Goal: Task Accomplishment & Management: Manage account settings

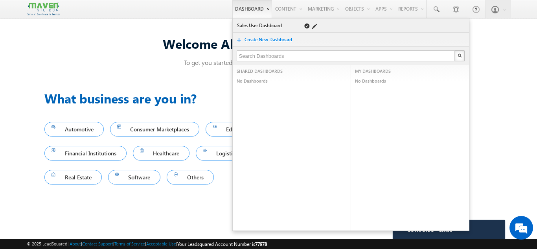
click at [241, 24] on link "Sales User Dashboard" at bounding box center [265, 26] width 56 height 8
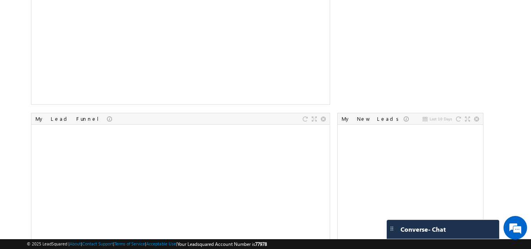
scroll to position [94, 0]
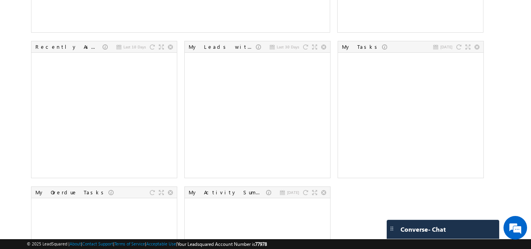
scroll to position [402, 0]
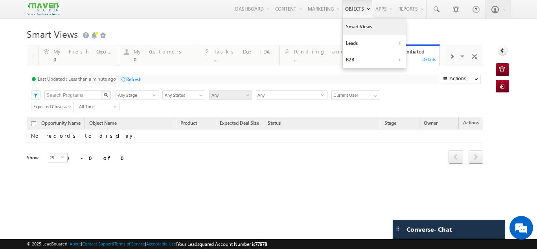
click at [355, 22] on link "Smart Views" at bounding box center [374, 26] width 63 height 17
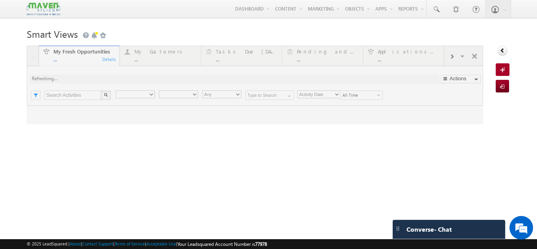
type input "Current User"
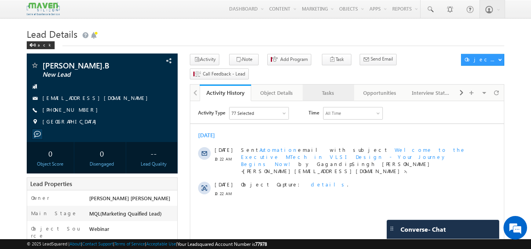
click at [333, 88] on div "Tasks" at bounding box center [328, 92] width 38 height 9
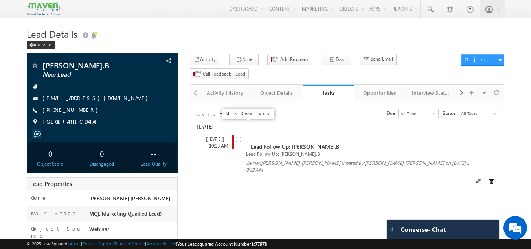
click at [237, 137] on input "checkbox" at bounding box center [238, 139] width 5 height 5
checkbox input "false"
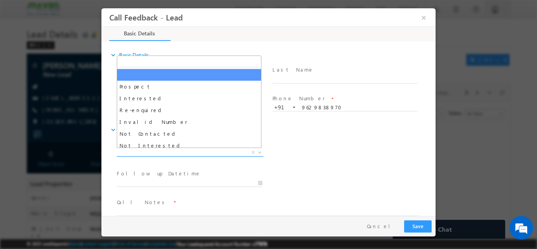
click at [199, 153] on span "X" at bounding box center [190, 152] width 147 height 8
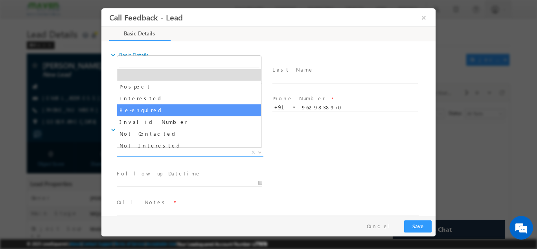
scroll to position [75, 0]
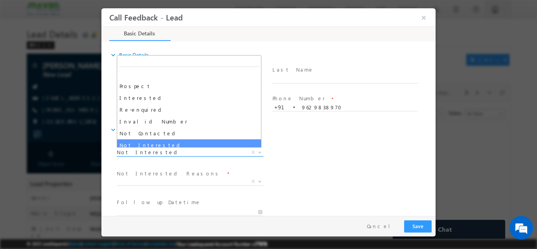
click at [155, 155] on span "Not Interested" at bounding box center [181, 151] width 128 height 7
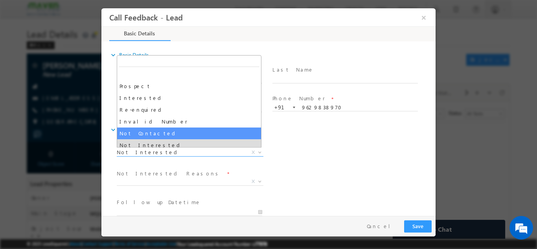
select select "Not Contacted"
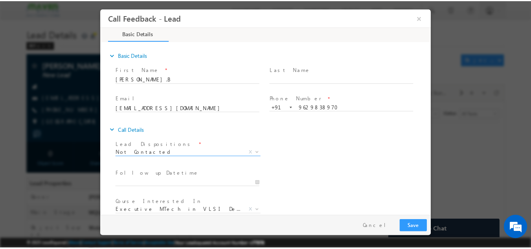
scroll to position [42, 0]
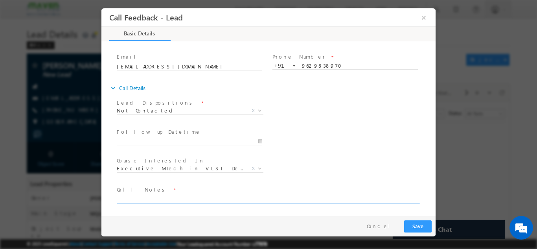
click at [243, 199] on textarea at bounding box center [268, 198] width 302 height 9
type textarea "dnp"
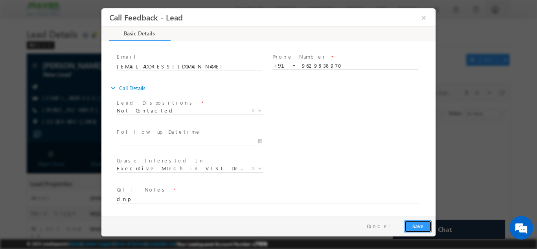
click at [417, 225] on button "Save" at bounding box center [418, 226] width 28 height 12
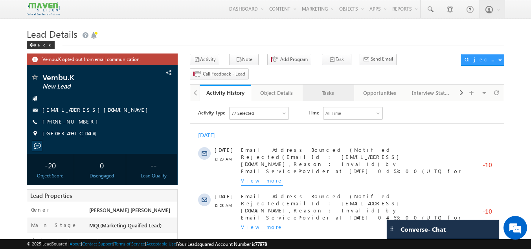
click at [329, 88] on div "Tasks" at bounding box center [328, 92] width 38 height 9
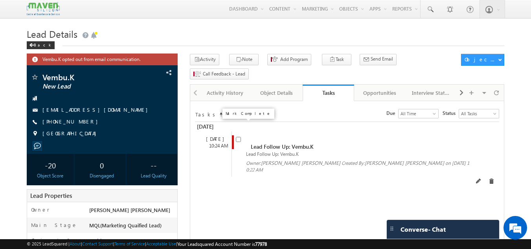
click at [237, 137] on input "checkbox" at bounding box center [238, 139] width 5 height 5
checkbox input "false"
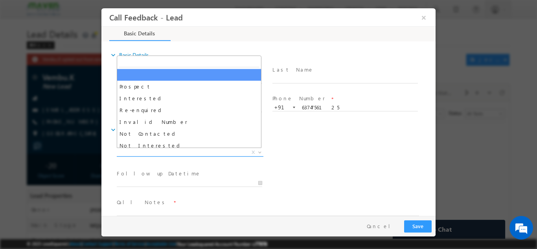
click at [175, 151] on span "X" at bounding box center [190, 152] width 147 height 8
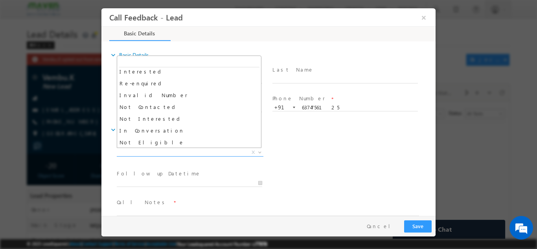
scroll to position [26, 0]
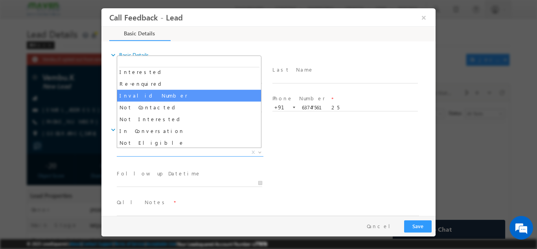
select select "Invalid Number"
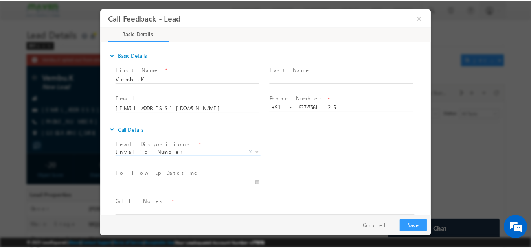
scroll to position [13, 0]
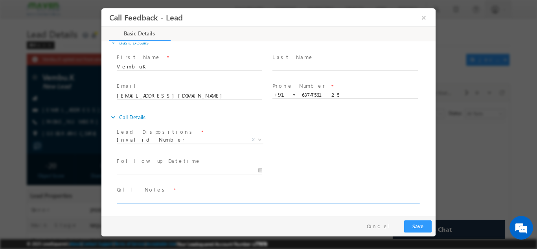
click at [164, 196] on textarea at bounding box center [268, 198] width 302 height 9
type textarea "no incoming call"
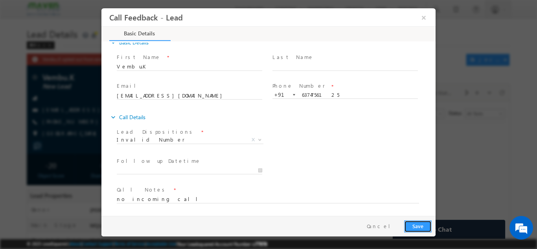
click at [415, 222] on button "Save" at bounding box center [418, 226] width 28 height 12
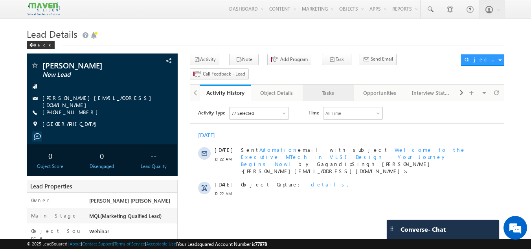
click at [337, 88] on div "Tasks" at bounding box center [328, 92] width 38 height 9
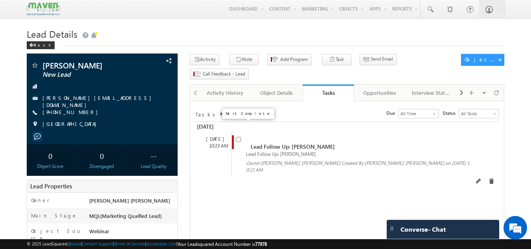
click at [237, 137] on input "checkbox" at bounding box center [238, 139] width 5 height 5
checkbox input "false"
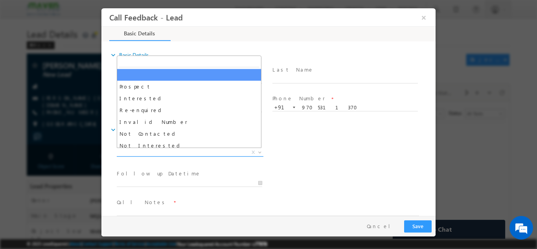
click at [215, 150] on span "X" at bounding box center [190, 152] width 147 height 8
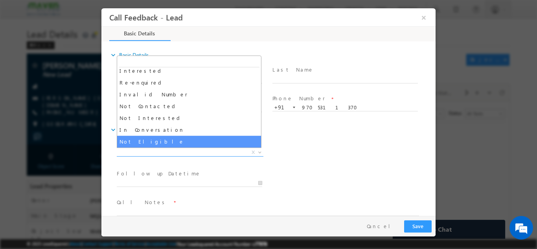
scroll to position [27, 0]
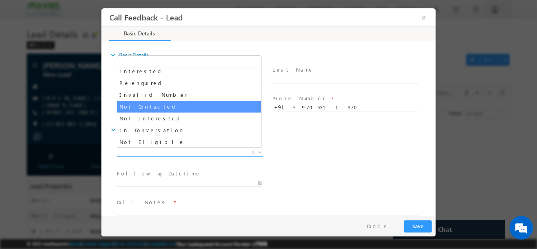
select select "Not Contacted"
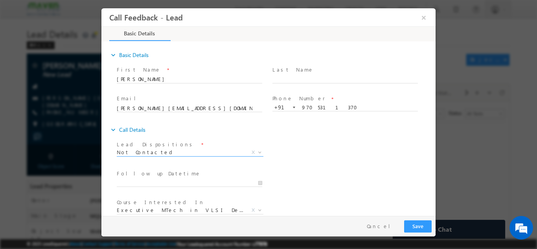
scroll to position [42, 0]
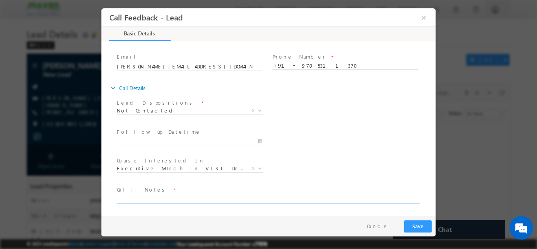
click at [193, 198] on textarea at bounding box center [268, 198] width 302 height 9
type textarea "dnp"
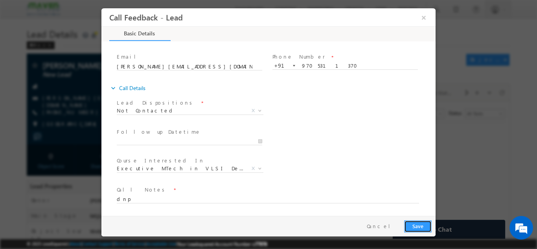
click at [422, 228] on button "Save" at bounding box center [418, 226] width 28 height 12
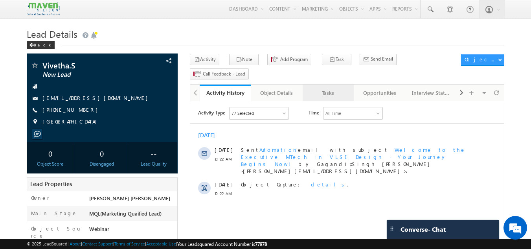
click at [325, 88] on div "Tasks" at bounding box center [328, 92] width 38 height 9
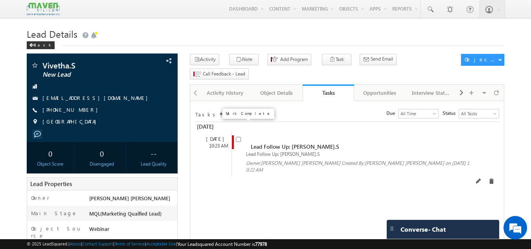
click at [237, 137] on input "checkbox" at bounding box center [238, 139] width 5 height 5
checkbox input "false"
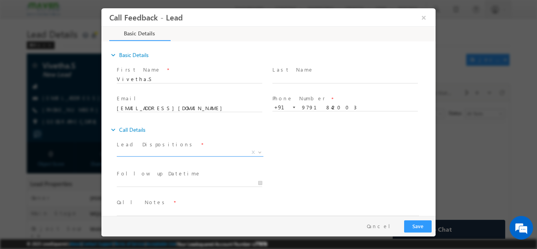
click at [235, 150] on span "X" at bounding box center [190, 152] width 147 height 8
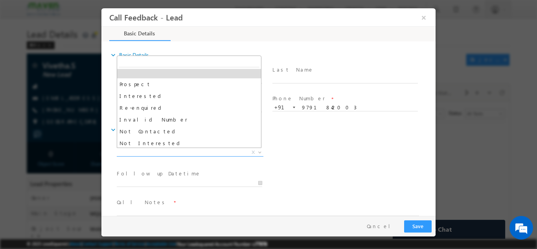
scroll to position [1, 0]
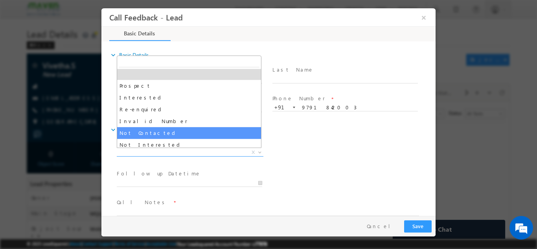
select select "Not Contacted"
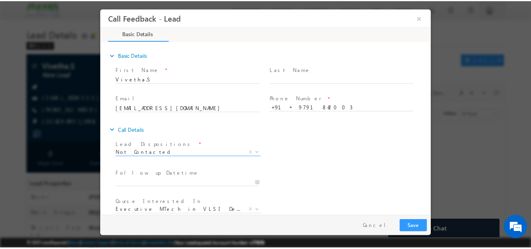
scroll to position [42, 0]
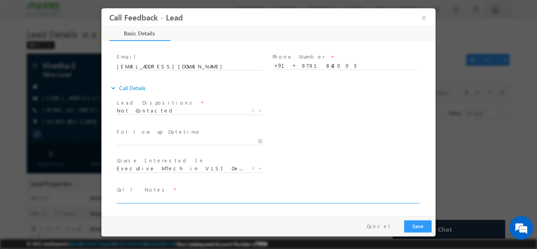
click at [225, 200] on textarea at bounding box center [268, 198] width 302 height 9
type textarea "dnp"
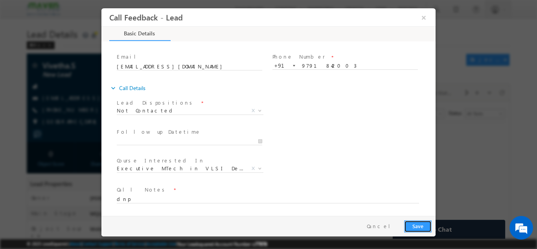
click at [420, 227] on button "Save" at bounding box center [418, 226] width 28 height 12
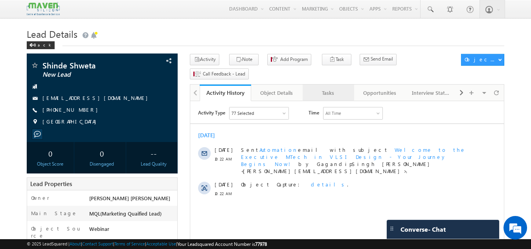
click at [325, 88] on div "Tasks" at bounding box center [328, 92] width 38 height 9
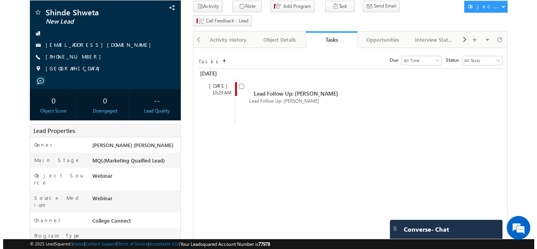
scroll to position [53, 0]
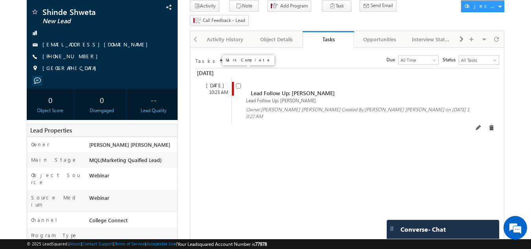
click at [237, 83] on input "checkbox" at bounding box center [238, 85] width 5 height 5
checkbox input "false"
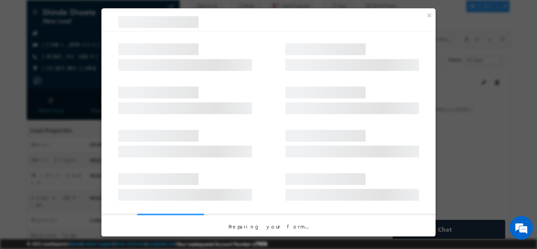
click at [237, 71] on div at bounding box center [185, 65] width 134 height 12
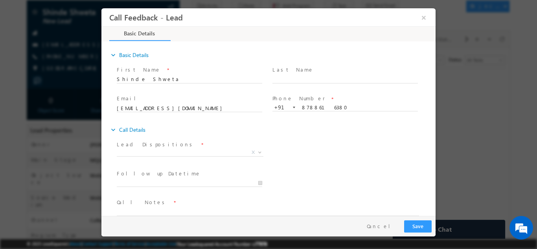
scroll to position [0, 0]
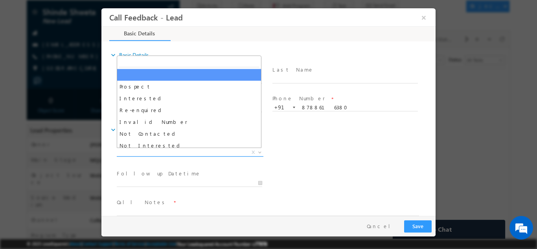
click at [160, 152] on span "X" at bounding box center [190, 152] width 147 height 8
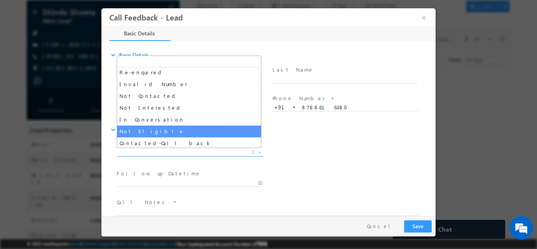
scroll to position [37, 0]
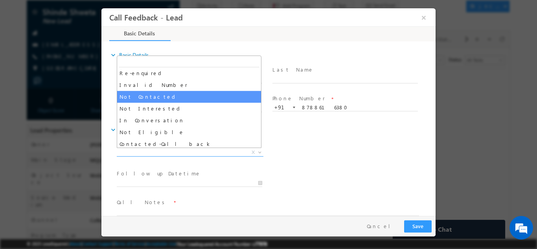
select select "Not Contacted"
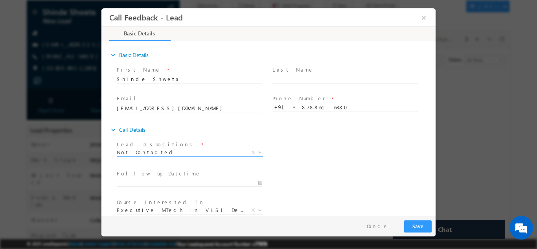
scroll to position [42, 0]
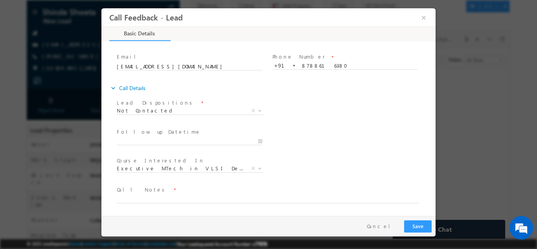
click at [167, 193] on span "Call Notes *" at bounding box center [264, 189] width 294 height 9
click at [164, 196] on textarea at bounding box center [268, 198] width 302 height 9
type textarea "dnp"
click at [420, 227] on button "Save" at bounding box center [418, 226] width 28 height 12
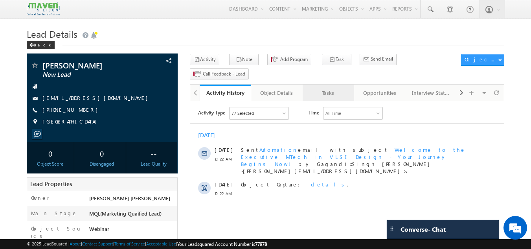
click at [327, 88] on div "Tasks" at bounding box center [328, 92] width 38 height 9
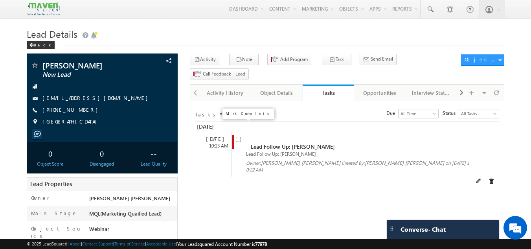
click at [238, 137] on input "checkbox" at bounding box center [238, 139] width 5 height 5
checkbox input "false"
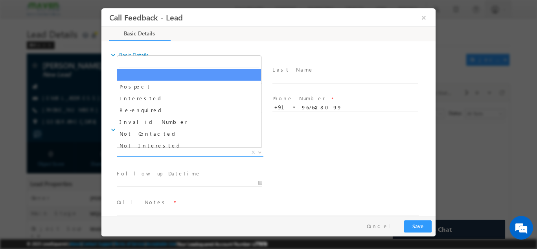
click at [221, 152] on span "X" at bounding box center [190, 152] width 147 height 8
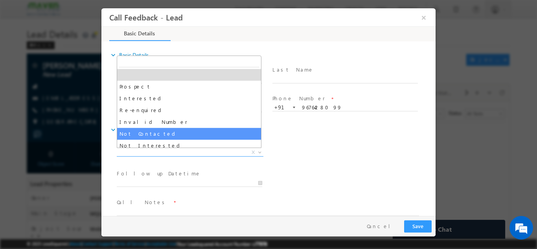
select select "Not Contacted"
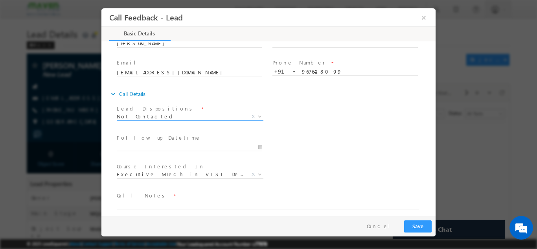
scroll to position [42, 0]
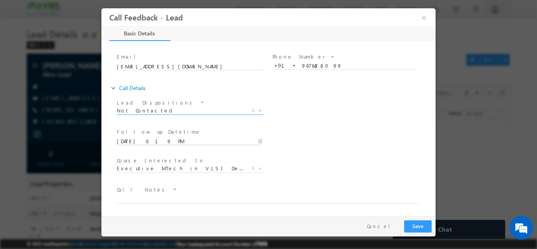
click at [201, 141] on input "[DATE] 3:19 PM" at bounding box center [189, 141] width 145 height 8
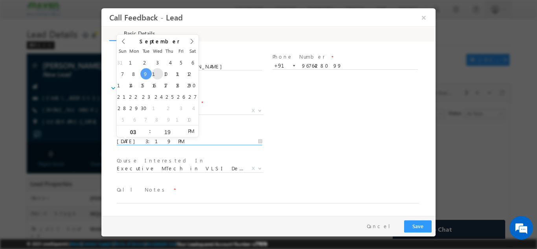
type input "[DATE] 3:19 PM"
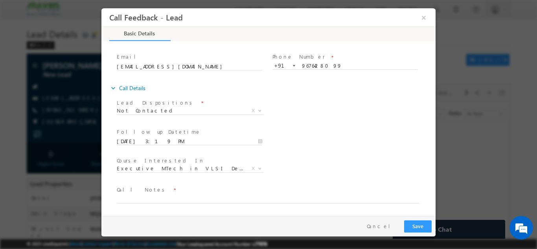
click at [285, 126] on div "Follow up Datetime * [DATE] 3:19 PM Program Type * Long Term Short Term X" at bounding box center [275, 140] width 320 height 29
click at [253, 195] on textarea at bounding box center [268, 198] width 302 height 9
type textarea "dnp"
click at [425, 227] on button "Save" at bounding box center [418, 226] width 28 height 12
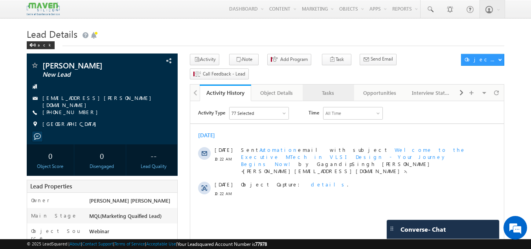
click at [344, 85] on link "Tasks" at bounding box center [328, 93] width 51 height 17
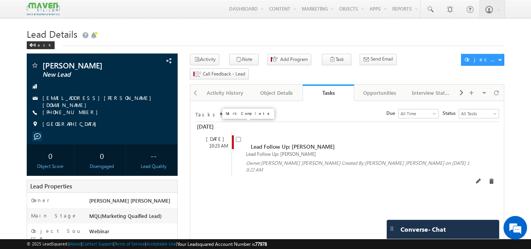
click at [239, 137] on input "checkbox" at bounding box center [238, 139] width 5 height 5
checkbox input "false"
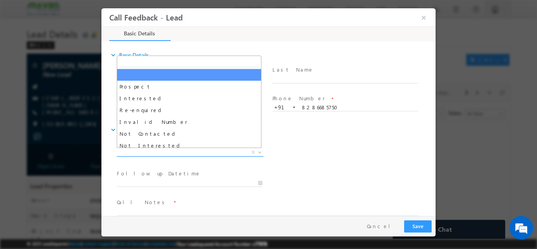
click at [203, 150] on span "X" at bounding box center [190, 152] width 147 height 8
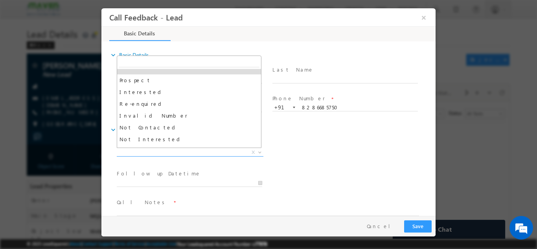
scroll to position [6, 0]
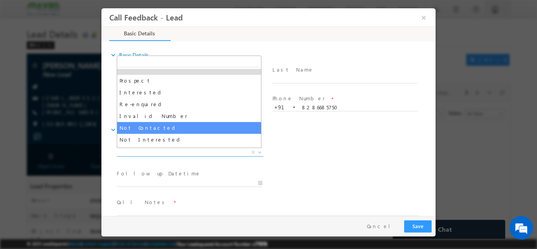
select select "Not Contacted"
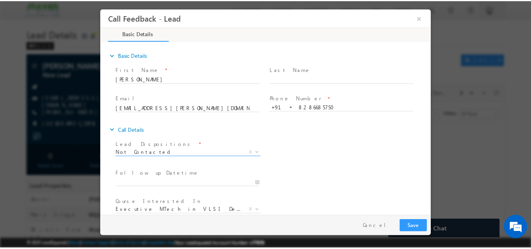
scroll to position [42, 0]
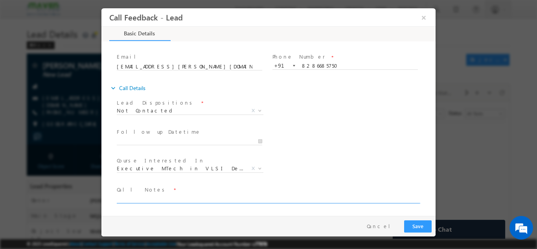
click at [233, 199] on textarea at bounding box center [268, 198] width 302 height 9
type textarea "dnp"
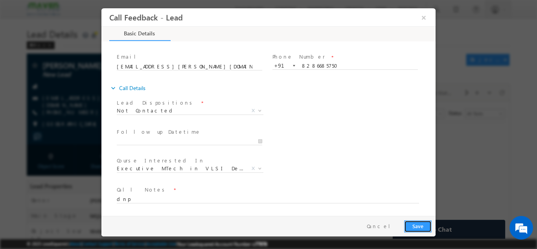
click at [423, 226] on button "Save" at bounding box center [418, 226] width 28 height 12
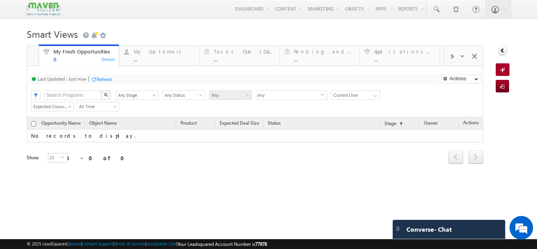
click at [104, 78] on div "Refresh" at bounding box center [104, 79] width 15 height 6
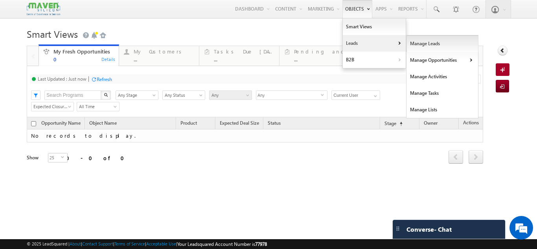
click at [406, 42] on link "Manage Leads" at bounding box center [442, 43] width 72 height 17
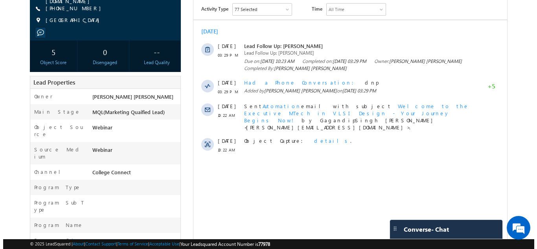
scroll to position [103, 0]
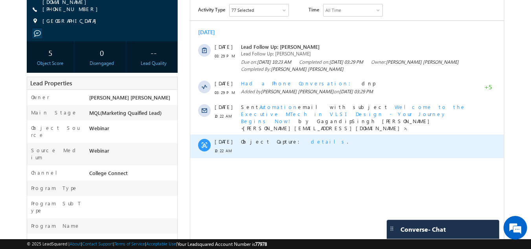
click at [311, 138] on span "details" at bounding box center [329, 141] width 36 height 7
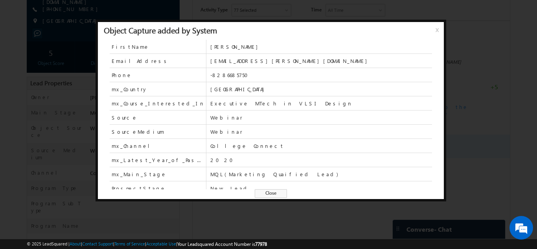
click at [285, 114] on span "Webinar" at bounding box center [321, 117] width 222 height 7
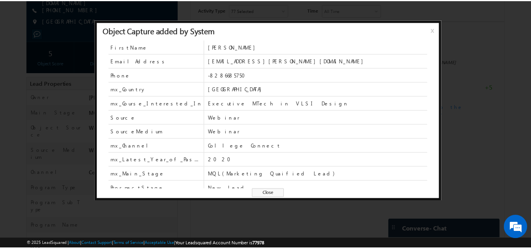
scroll to position [0, 0]
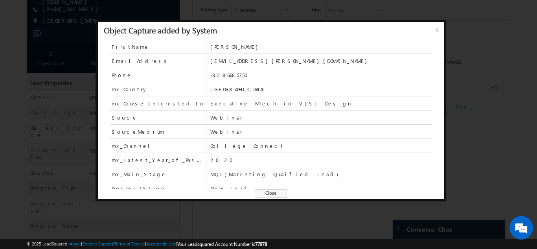
click at [439, 29] on span "x" at bounding box center [439, 33] width 6 height 14
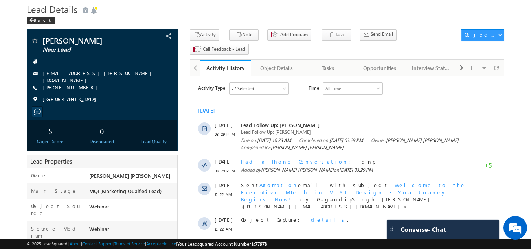
scroll to position [24, 0]
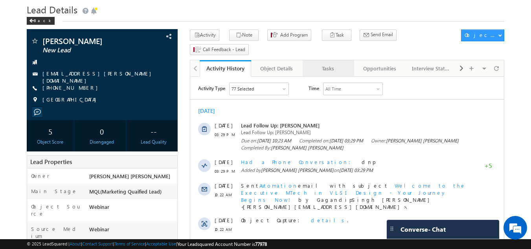
click at [336, 64] on div "Tasks" at bounding box center [328, 68] width 38 height 9
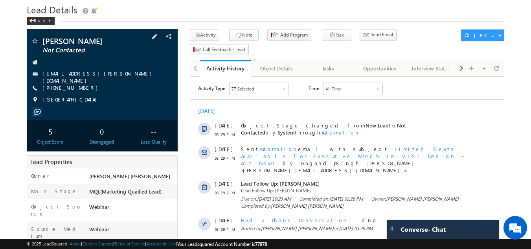
click at [77, 109] on div at bounding box center [102, 111] width 143 height 7
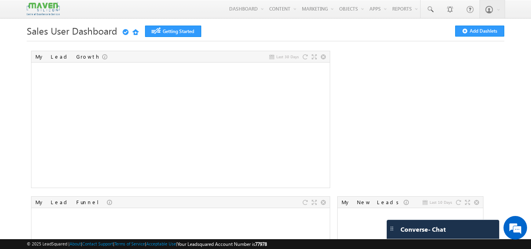
click at [39, 2] on img at bounding box center [43, 9] width 33 height 14
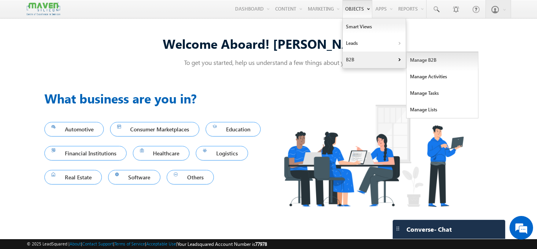
click at [419, 61] on link "Manage B2B" at bounding box center [442, 60] width 72 height 17
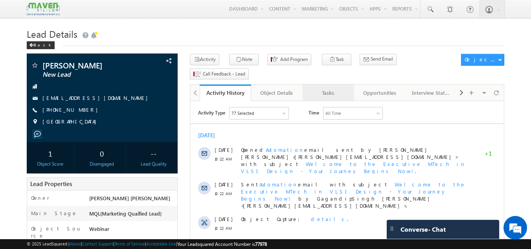
click at [325, 88] on div "Tasks" at bounding box center [328, 92] width 38 height 9
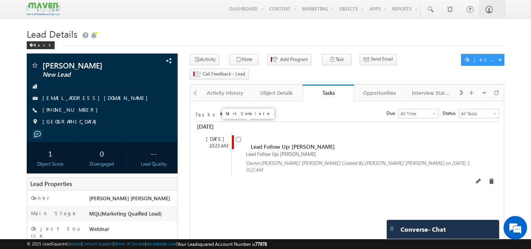
click at [238, 137] on input "checkbox" at bounding box center [238, 139] width 5 height 5
checkbox input "false"
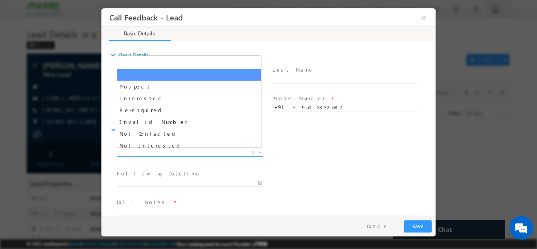
click at [196, 151] on span "X" at bounding box center [190, 152] width 147 height 8
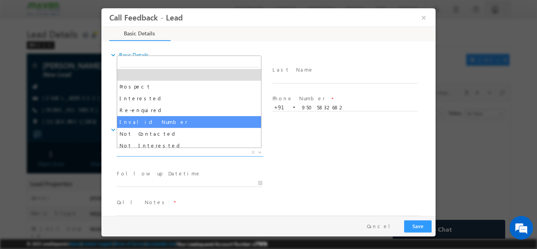
scroll to position [75, 0]
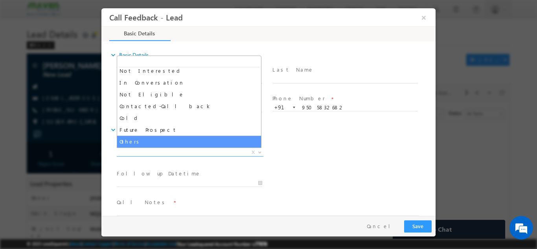
select select "Others"
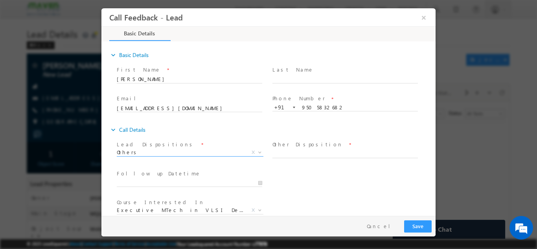
scroll to position [42, 0]
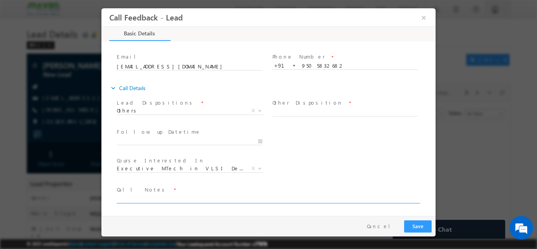
click at [195, 200] on textarea at bounding box center [268, 198] width 302 height 9
type textarea "no incoming call"
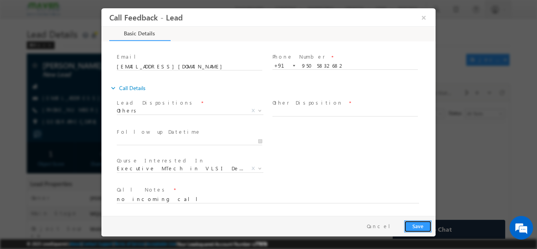
click at [416, 227] on button "Save" at bounding box center [418, 226] width 28 height 12
click at [367, 113] on input "text" at bounding box center [344, 112] width 145 height 8
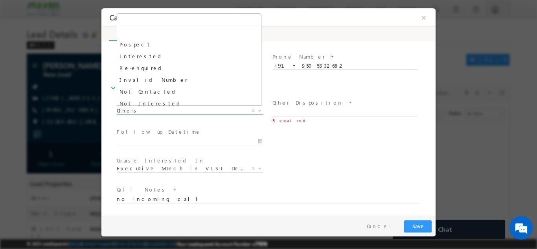
click at [213, 109] on span "Others" at bounding box center [181, 110] width 128 height 7
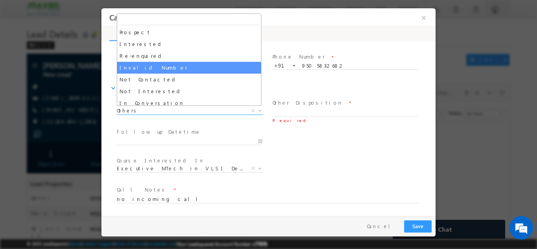
select select "Invalid Number"
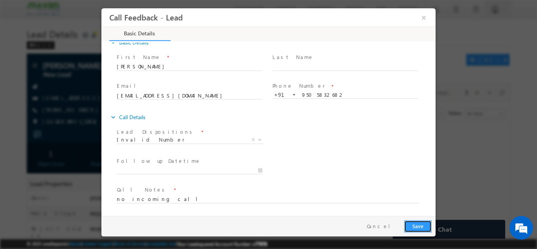
click at [416, 229] on button "Save" at bounding box center [418, 226] width 28 height 12
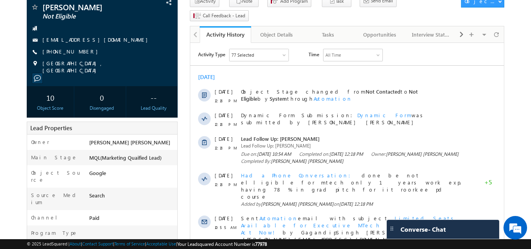
scroll to position [56, 0]
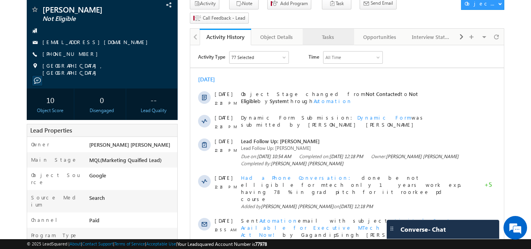
click at [342, 32] on div "Tasks" at bounding box center [328, 36] width 38 height 9
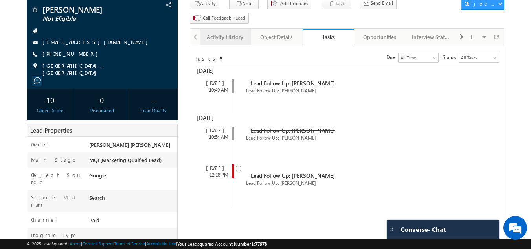
click at [230, 32] on div "Activity History" at bounding box center [225, 36] width 38 height 9
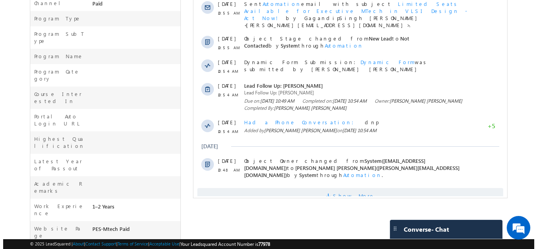
scroll to position [0, 0]
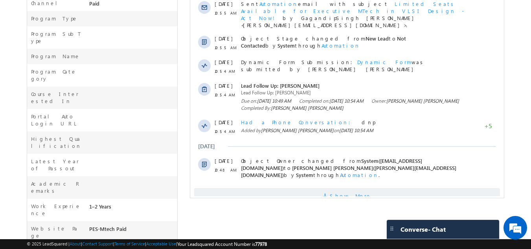
click at [354, 188] on span "Show More" at bounding box center [351, 196] width 42 height 16
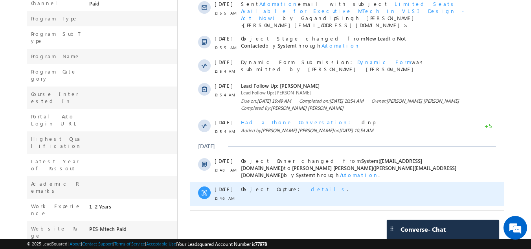
click at [311, 186] on span "details" at bounding box center [329, 189] width 36 height 7
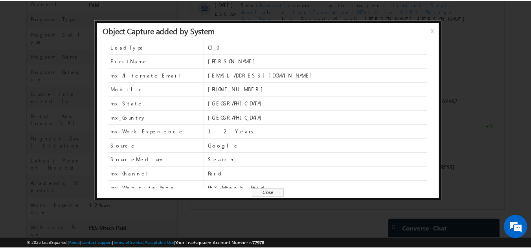
scroll to position [20, 0]
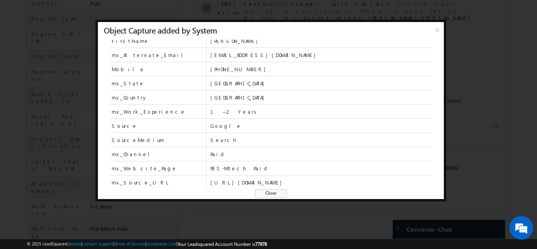
click at [437, 27] on span "x" at bounding box center [439, 33] width 6 height 14
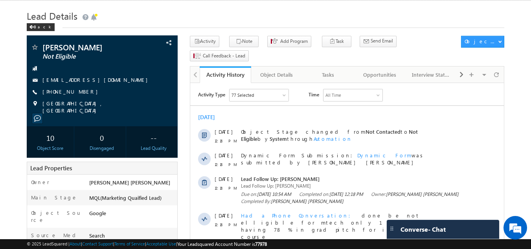
scroll to position [0, 0]
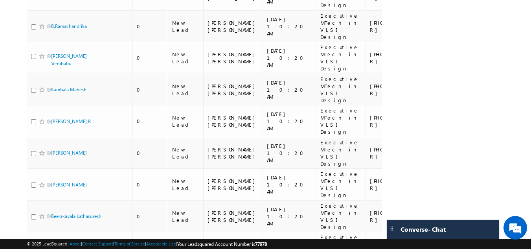
scroll to position [1143, 0]
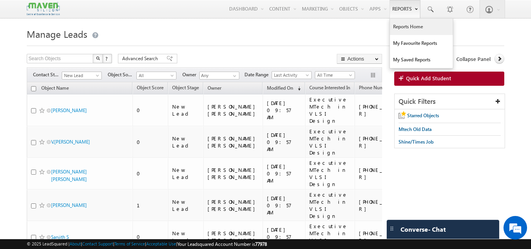
click at [396, 27] on link "Reports Home" at bounding box center [421, 26] width 63 height 17
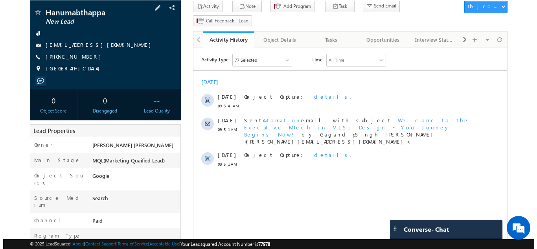
scroll to position [53, 0]
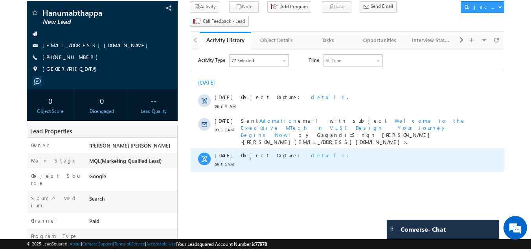
click at [311, 152] on span "details" at bounding box center [329, 155] width 36 height 7
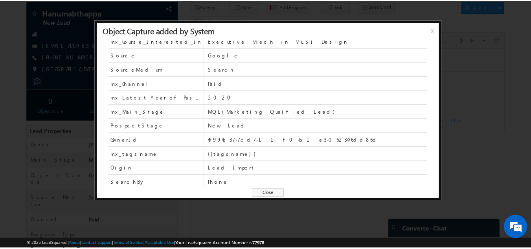
scroll to position [0, 0]
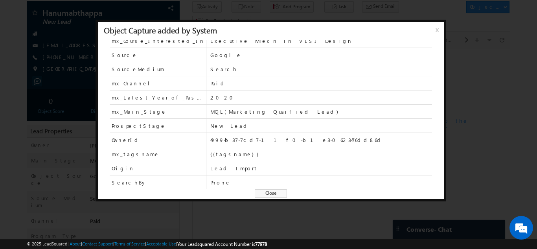
click at [436, 29] on span "x" at bounding box center [439, 33] width 6 height 14
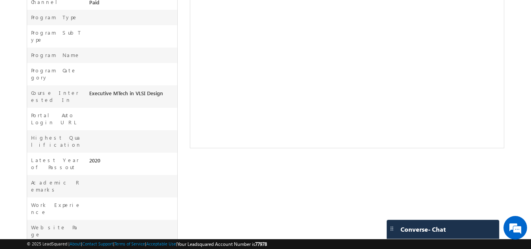
scroll to position [272, 0]
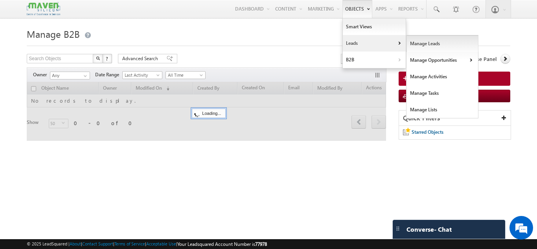
click at [418, 41] on link "Manage Leads" at bounding box center [442, 43] width 72 height 17
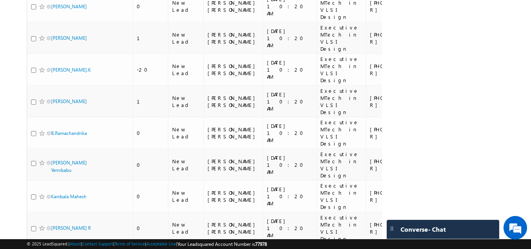
scroll to position [1143, 0]
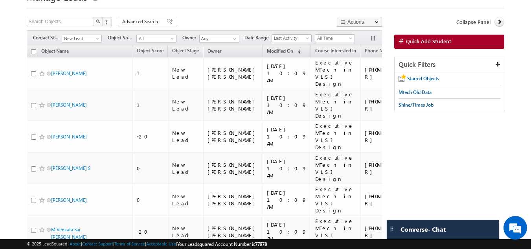
scroll to position [0, 0]
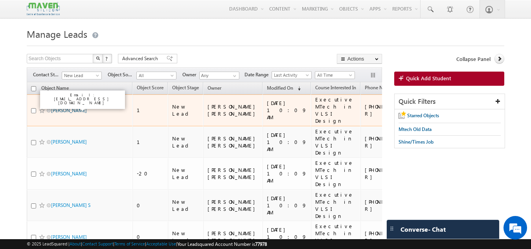
click at [73, 107] on link "[PERSON_NAME]" at bounding box center [69, 110] width 36 height 6
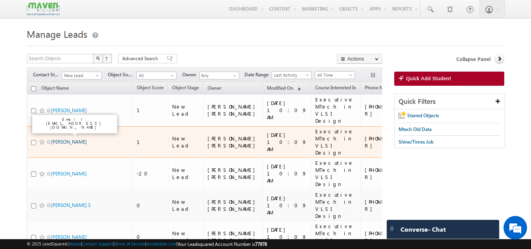
click at [66, 139] on link "Ravitheja" at bounding box center [69, 142] width 36 height 6
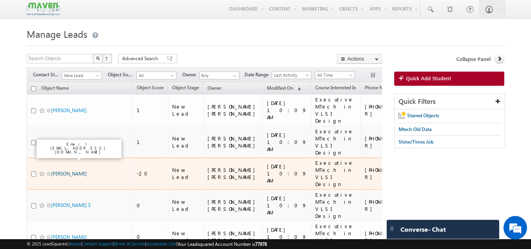
click at [65, 171] on link "Akshata S Simpi" at bounding box center [69, 174] width 36 height 6
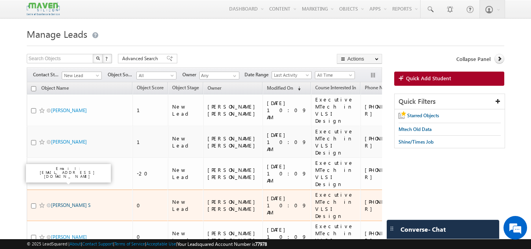
click at [63, 202] on link "Ranjitha S" at bounding box center [70, 205] width 39 height 6
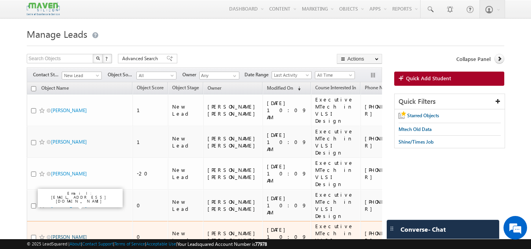
click at [64, 234] on link "Lakumalla Divya Sri" at bounding box center [69, 237] width 36 height 6
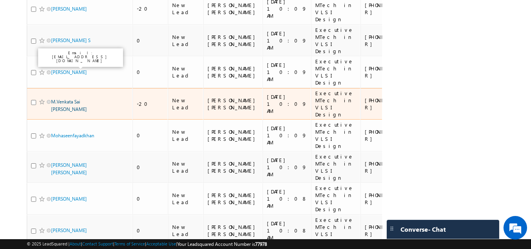
scroll to position [165, 0]
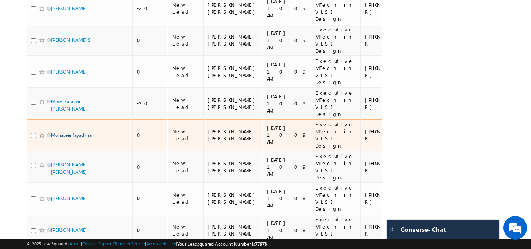
click at [67, 132] on link "Mohaseenfayadkhan" at bounding box center [72, 135] width 43 height 6
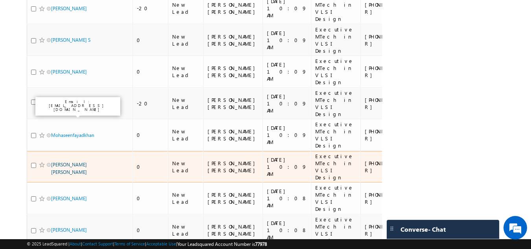
click at [63, 162] on link "Sharath Kumar H J" at bounding box center [69, 168] width 36 height 13
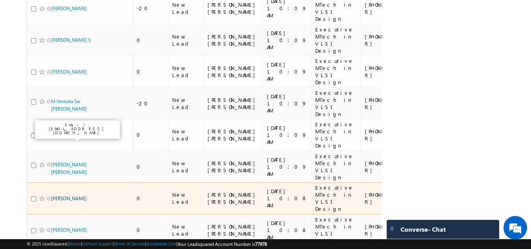
click at [61, 195] on link "[PERSON_NAME]" at bounding box center [69, 198] width 36 height 6
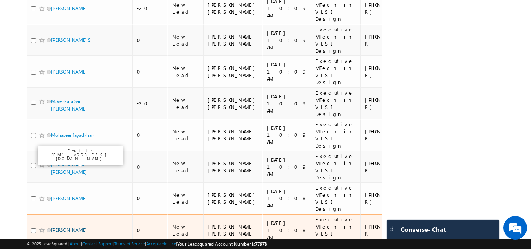
click at [61, 227] on link "Sai Vinay Godavarthi" at bounding box center [69, 230] width 36 height 6
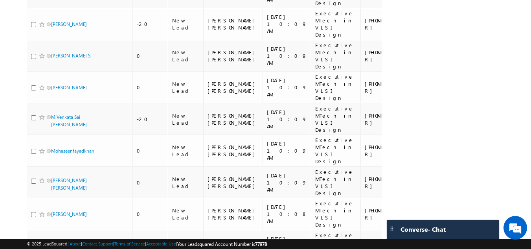
scroll to position [0, 0]
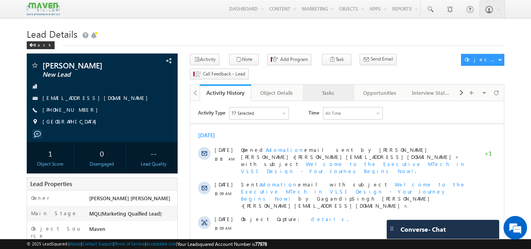
click at [326, 88] on div "Tasks" at bounding box center [328, 92] width 38 height 9
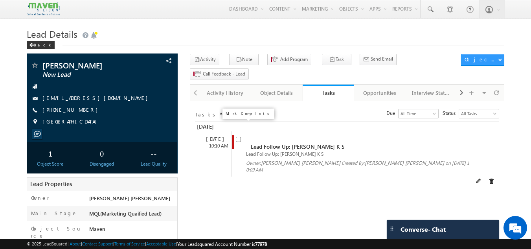
click at [237, 137] on input "checkbox" at bounding box center [238, 139] width 5 height 5
checkbox input "false"
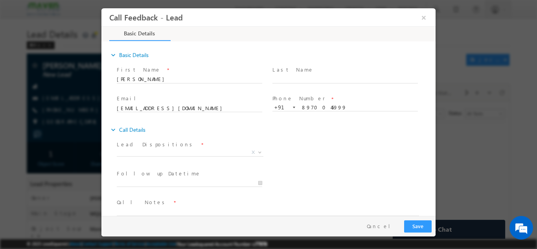
scroll to position [13, 0]
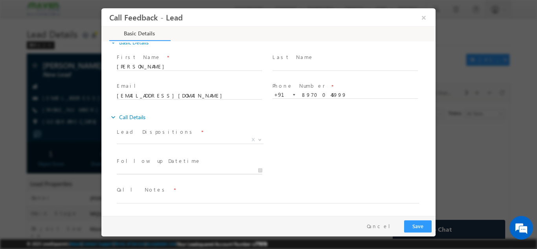
type input "09/09/2025 4:32 PM"
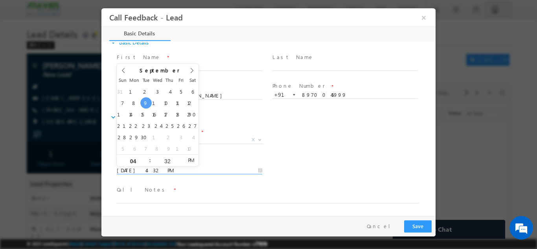
click at [251, 169] on input "09/09/2025 4:32 PM" at bounding box center [189, 170] width 145 height 8
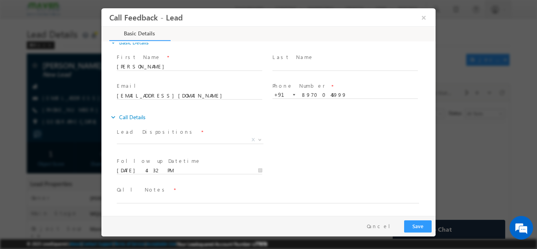
drag, startPoint x: 282, startPoint y: 135, endPoint x: 236, endPoint y: 138, distance: 46.1
click at [236, 138] on div "Lead Dispositions * Prospect Interested Re-enquired Invalid Number Not Contacte…" at bounding box center [275, 140] width 320 height 29
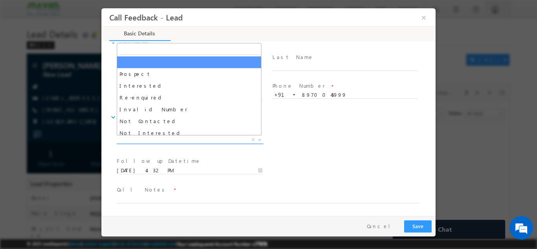
click at [236, 138] on span "X" at bounding box center [190, 140] width 147 height 8
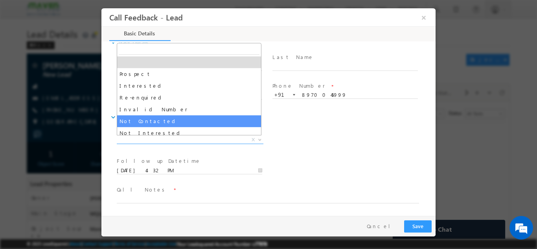
select select "Not Contacted"
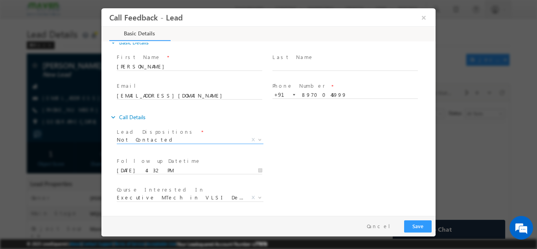
scroll to position [42, 0]
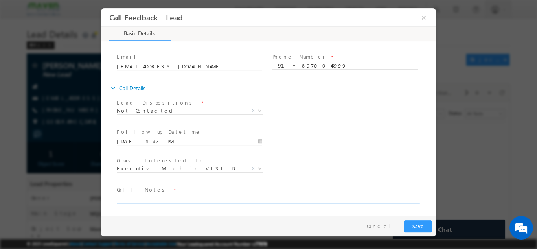
click at [235, 194] on textarea at bounding box center [268, 198] width 302 height 9
type textarea "dnp"
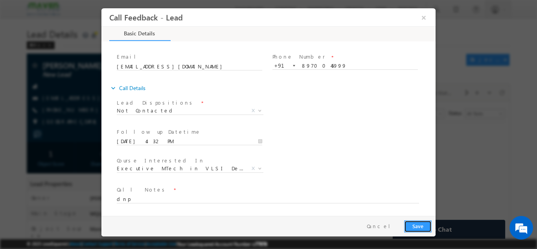
click at [418, 225] on button "Save" at bounding box center [418, 226] width 28 height 12
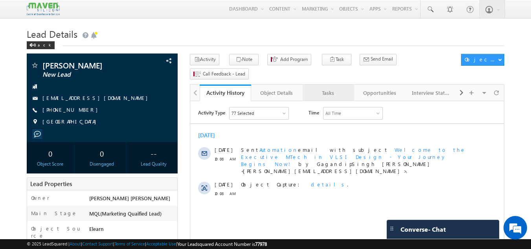
click at [327, 88] on div "Tasks" at bounding box center [328, 92] width 38 height 9
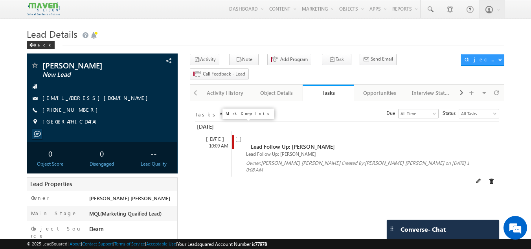
click at [240, 137] on input "checkbox" at bounding box center [238, 139] width 5 height 5
checkbox input "false"
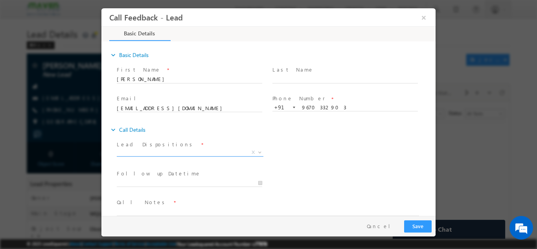
click at [189, 153] on span "X" at bounding box center [190, 152] width 147 height 8
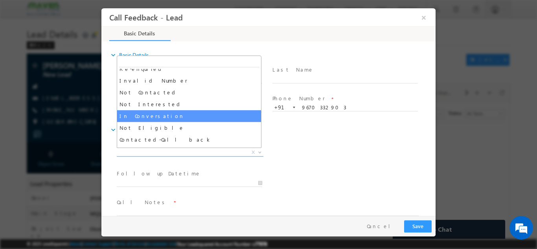
scroll to position [39, 0]
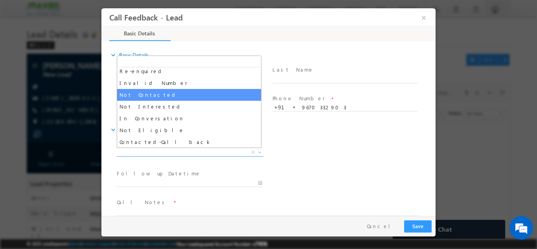
select select "Not Contacted"
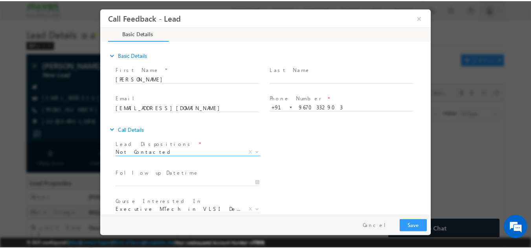
scroll to position [42, 0]
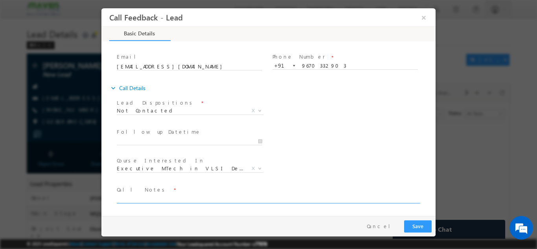
click at [183, 197] on textarea at bounding box center [268, 198] width 302 height 9
type textarea "dnp"
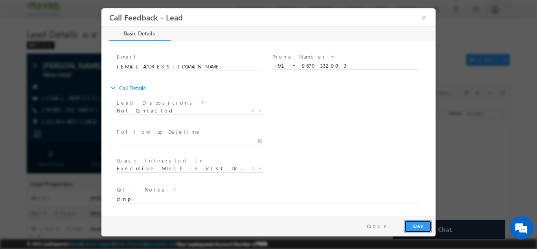
click at [418, 223] on button "Save" at bounding box center [418, 226] width 28 height 12
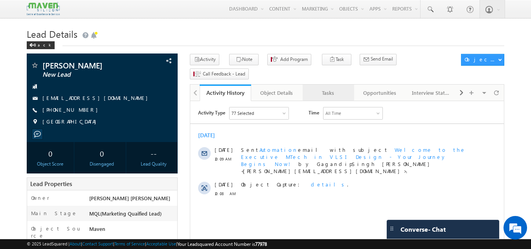
click at [344, 88] on div "Tasks" at bounding box center [328, 92] width 38 height 9
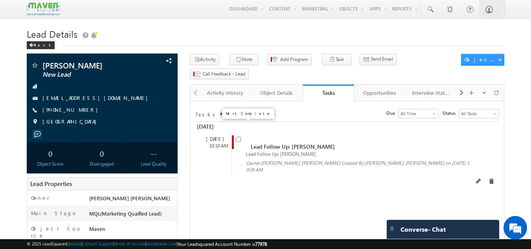
click at [239, 137] on input "checkbox" at bounding box center [238, 139] width 5 height 5
checkbox input "false"
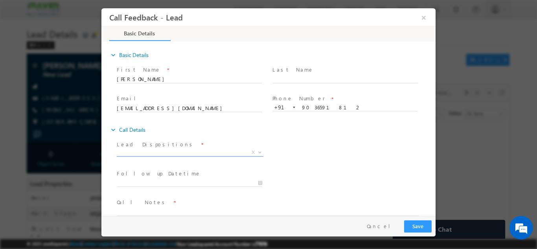
click at [215, 154] on span "X" at bounding box center [190, 152] width 147 height 8
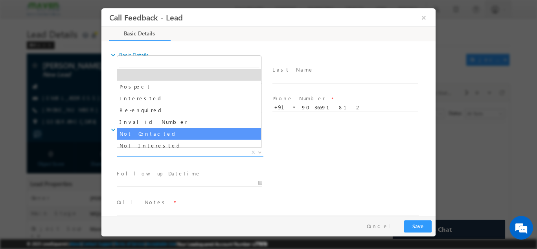
select select "Not Contacted"
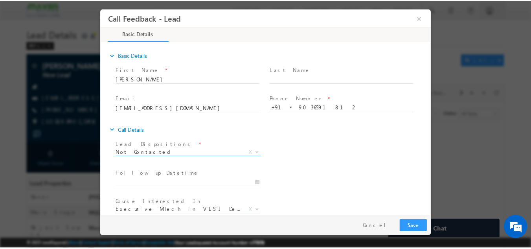
scroll to position [42, 0]
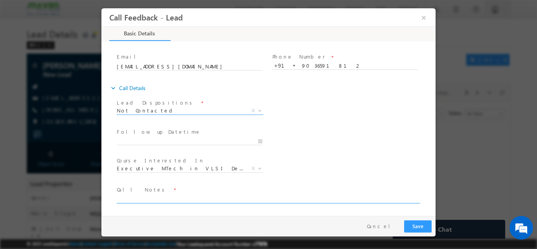
click at [172, 198] on textarea at bounding box center [268, 198] width 302 height 9
type textarea "no incoming call"
click at [415, 226] on button "Save" at bounding box center [418, 226] width 28 height 12
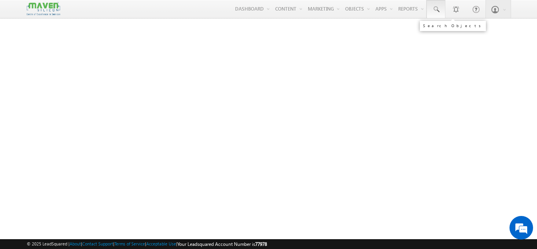
click at [435, 16] on link at bounding box center [435, 9] width 19 height 18
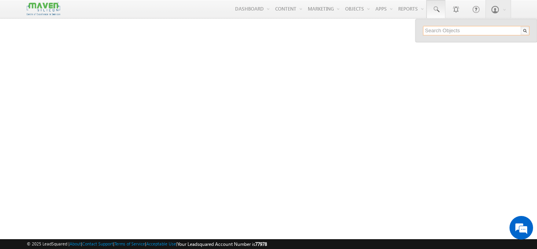
click at [434, 31] on input "text" at bounding box center [476, 30] width 107 height 9
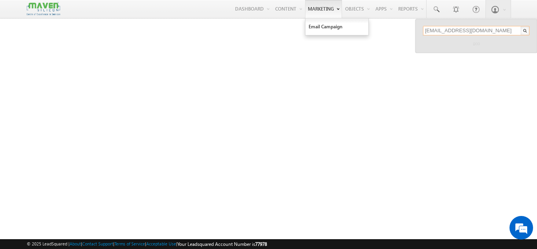
type input "[EMAIL_ADDRESS][DOMAIN_NAME]"
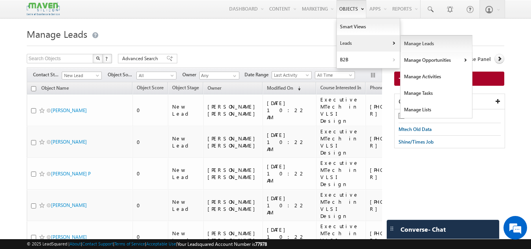
click at [430, 41] on link "Manage Leads" at bounding box center [437, 43] width 72 height 17
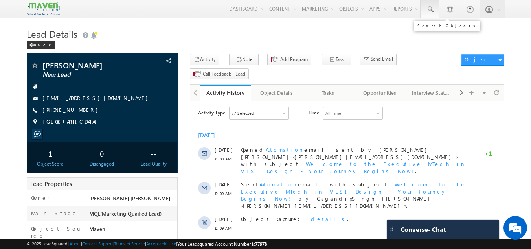
click at [432, 8] on span at bounding box center [430, 10] width 8 height 8
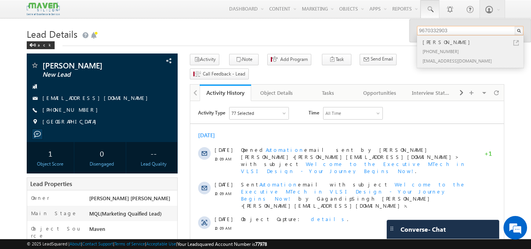
type input "9670332903"
click at [452, 49] on div "+91-9670332903" at bounding box center [473, 50] width 105 height 9
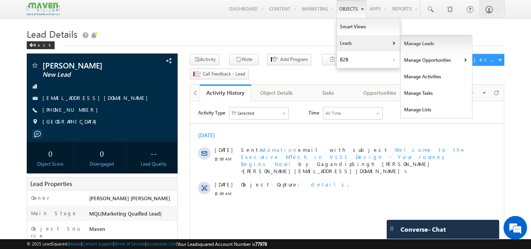
click at [421, 46] on link "Manage Leads" at bounding box center [437, 43] width 72 height 17
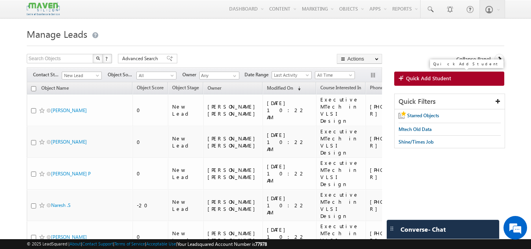
click at [419, 78] on span "Quick Add Student" at bounding box center [428, 78] width 45 height 7
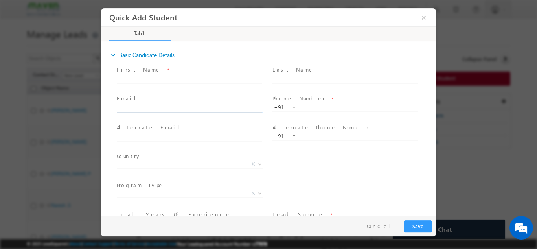
click at [210, 108] on input "text" at bounding box center [189, 108] width 145 height 8
type input "abhishekchoubey5544@gmail.com"
click at [259, 143] on span at bounding box center [189, 144] width 145 height 9
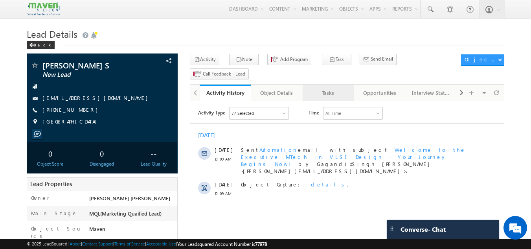
click at [317, 85] on link "Tasks" at bounding box center [328, 93] width 51 height 17
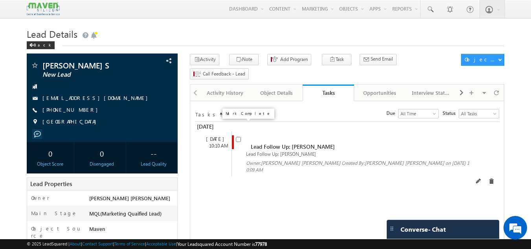
click at [236, 137] on input "checkbox" at bounding box center [238, 139] width 5 height 5
checkbox input "false"
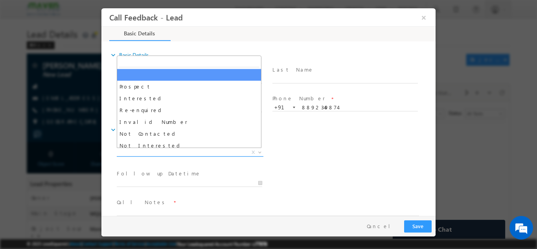
click at [216, 151] on span "X" at bounding box center [190, 152] width 147 height 8
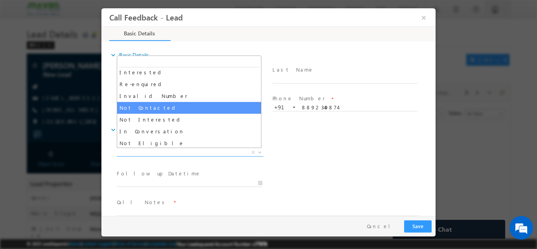
scroll to position [26, 0]
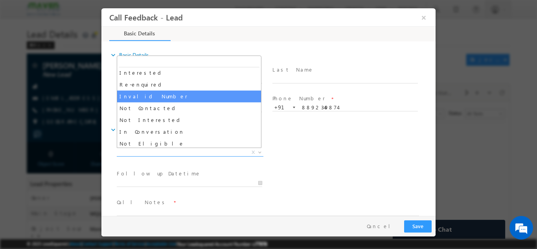
select select "Invalid Number"
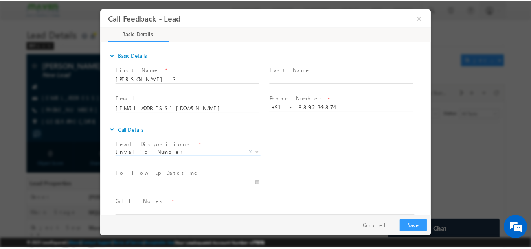
scroll to position [13, 0]
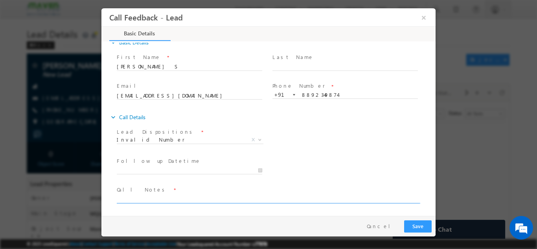
click at [220, 197] on textarea at bounding box center [268, 198] width 302 height 9
type textarea "invalid number"
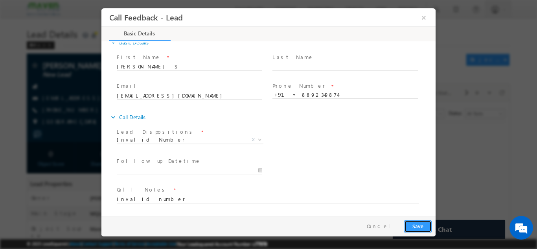
click at [422, 224] on button "Save" at bounding box center [418, 226] width 28 height 12
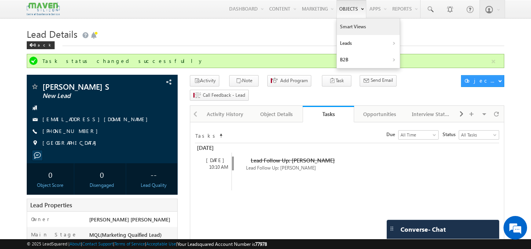
click at [344, 26] on link "Smart Views" at bounding box center [368, 26] width 63 height 17
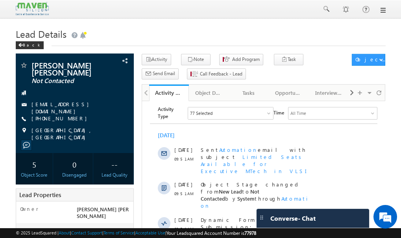
click at [219, 6] on div at bounding box center [200, 9] width 369 height 18
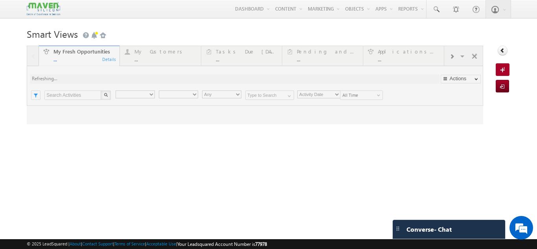
type input "Current User"
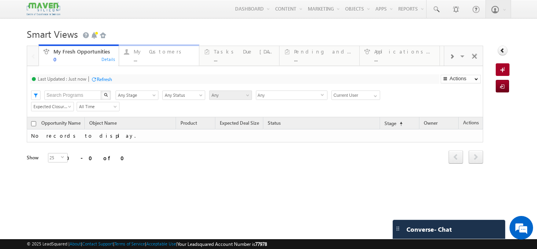
click at [153, 58] on div "..." at bounding box center [164, 59] width 61 height 6
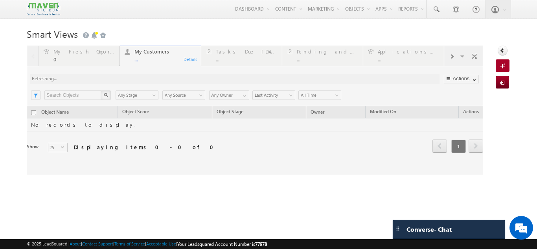
click at [226, 56] on div at bounding box center [255, 110] width 456 height 129
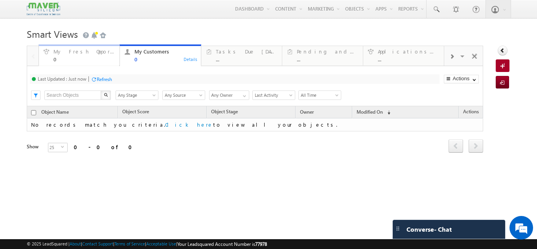
click at [93, 56] on div "My Fresh Opportunities 0" at bounding box center [83, 54] width 61 height 15
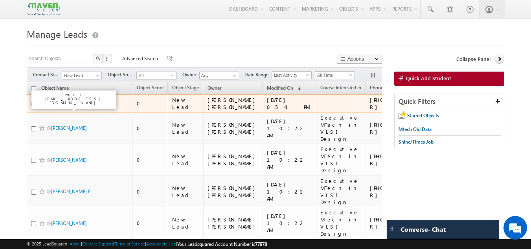
click at [66, 106] on link "[PERSON_NAME]" at bounding box center [69, 103] width 36 height 6
click at [65, 105] on link "[PERSON_NAME]" at bounding box center [69, 103] width 36 height 6
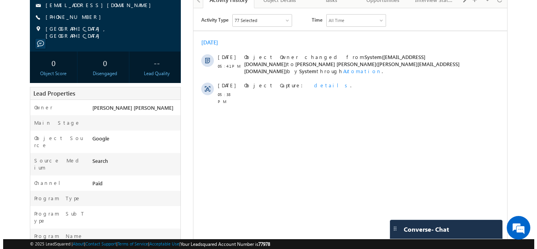
scroll to position [95, 0]
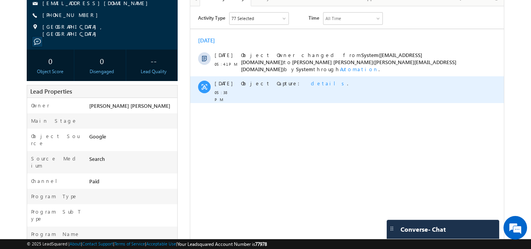
click at [311, 80] on span "details" at bounding box center [329, 83] width 36 height 7
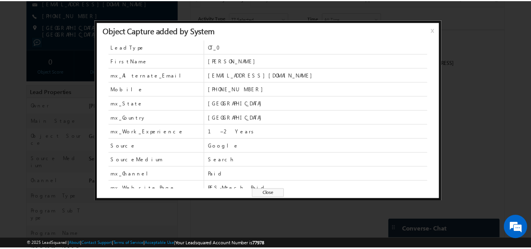
scroll to position [0, 0]
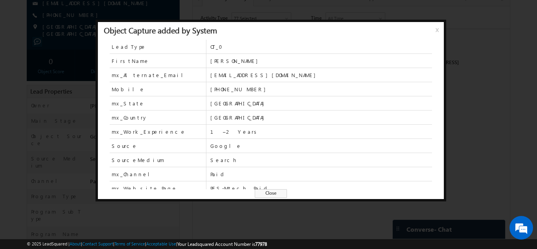
click at [436, 29] on span "x" at bounding box center [439, 33] width 6 height 14
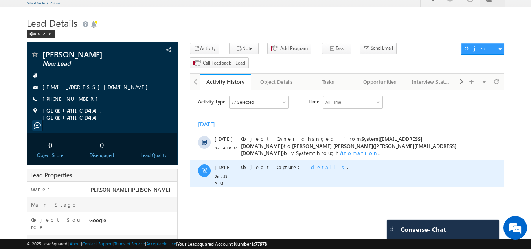
scroll to position [1, 0]
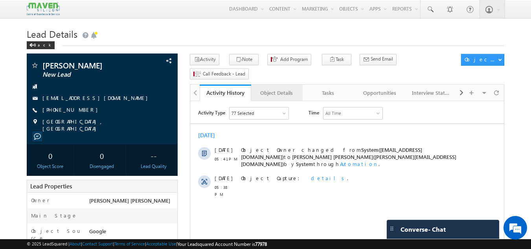
click at [285, 88] on div "Object Details" at bounding box center [276, 92] width 38 height 9
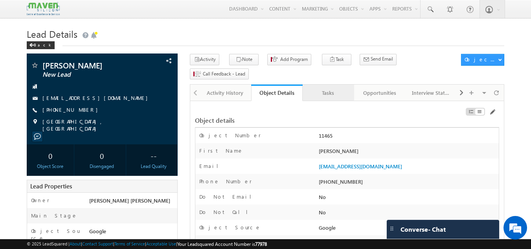
click at [330, 88] on div "Tasks" at bounding box center [328, 92] width 38 height 9
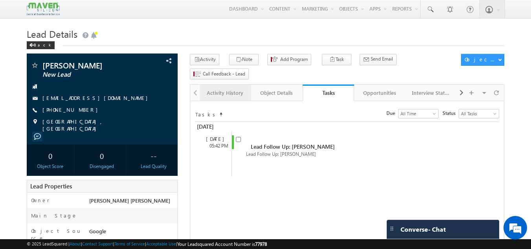
click at [236, 88] on div "Activity History" at bounding box center [225, 92] width 38 height 9
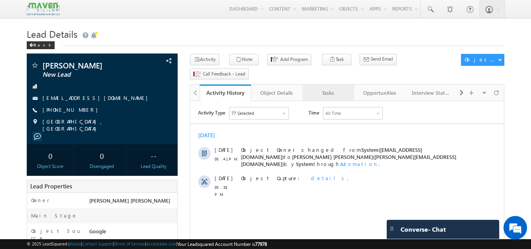
click at [329, 88] on div "Tasks" at bounding box center [328, 92] width 38 height 9
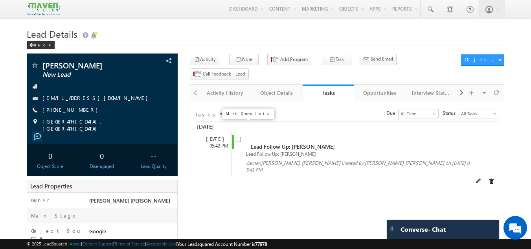
click at [239, 137] on input "checkbox" at bounding box center [238, 139] width 5 height 5
checkbox input "false"
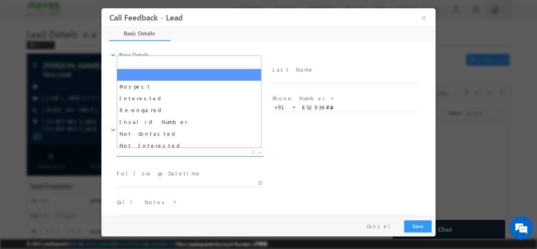
click at [151, 154] on span "X" at bounding box center [190, 152] width 147 height 8
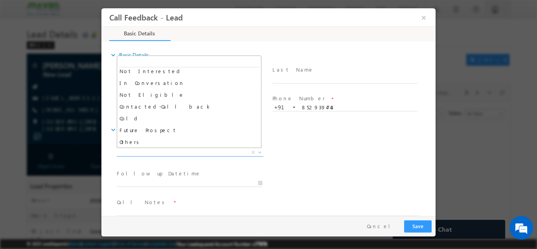
scroll to position [75, 0]
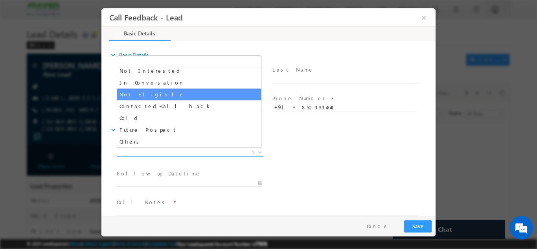
select select "Not Eligible"
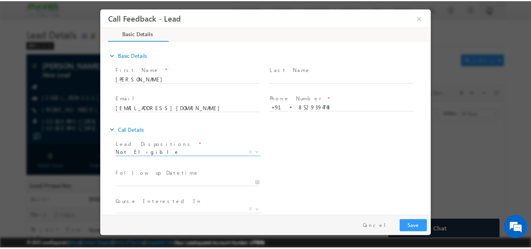
scroll to position [42, 0]
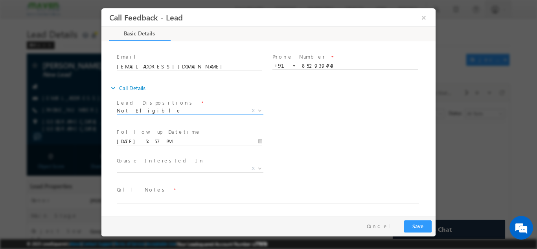
click at [172, 140] on input "09/09/2025 5:57 PM" at bounding box center [189, 141] width 145 height 8
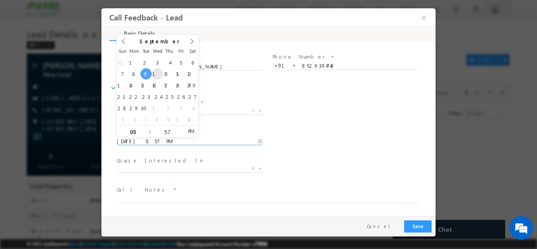
type input "10/09/2025 5:57 PM"
click at [373, 181] on div "Course Interested In * Executive M.Tech in VLSI Design Advanced VLSI Design & V…" at bounding box center [275, 168] width 320 height 29
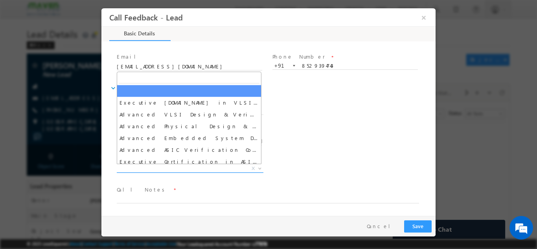
click at [198, 166] on span "X" at bounding box center [190, 168] width 147 height 8
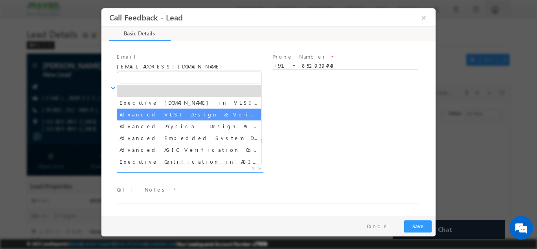
click at [283, 114] on div "Lead Dispositions * Prospect Interested Re-enquired Invalid Number Not Contacte…" at bounding box center [275, 111] width 320 height 29
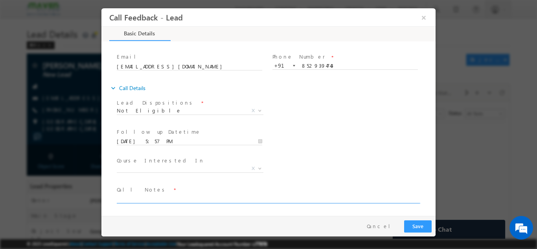
click at [196, 199] on textarea at bounding box center [268, 198] width 302 height 9
click at [235, 197] on textarea "looking for mtech not elligible for iit roorkee" at bounding box center [268, 198] width 302 height 9
type textarea "looking for mtech not elligible for iit roorkee having 1.5 years exp. not ellig…"
click at [411, 223] on button "Save" at bounding box center [418, 226] width 28 height 12
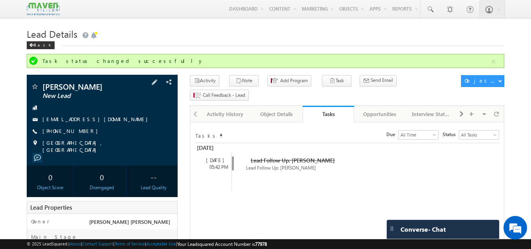
drag, startPoint x: 52, startPoint y: 129, endPoint x: 81, endPoint y: 133, distance: 29.8
click at [81, 133] on div "[PHONE_NUMBER]" at bounding box center [102, 131] width 143 height 8
drag, startPoint x: 83, startPoint y: 133, endPoint x: 77, endPoint y: 136, distance: 6.2
click at [77, 136] on div "Soniya Bansal New Lead sagrawal150698@gmail.com +91-8529394743" at bounding box center [102, 118] width 143 height 71
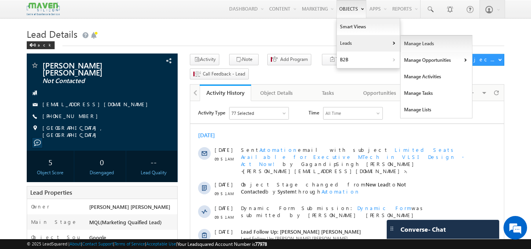
click at [404, 48] on link "Manage Leads" at bounding box center [437, 43] width 72 height 17
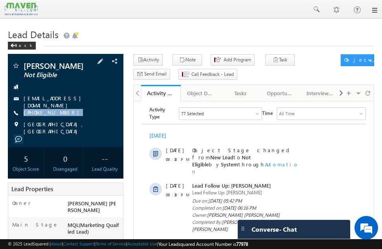
drag, startPoint x: 68, startPoint y: 108, endPoint x: 63, endPoint y: 115, distance: 8.7
click at [63, 115] on div "[PERSON_NAME] Not Eligible [EMAIL_ADDRESS][DOMAIN_NAME] [PHONE_NUMBER]" at bounding box center [66, 98] width 108 height 73
copy div "[PHONE_NUMBER]"
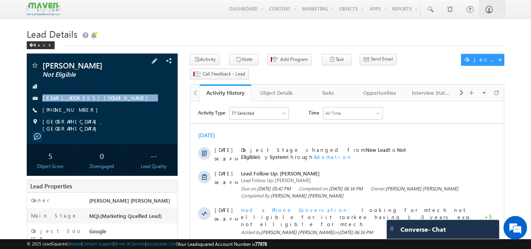
drag, startPoint x: 108, startPoint y: 91, endPoint x: 110, endPoint y: 104, distance: 13.6
click at [110, 104] on div "[PERSON_NAME] Not Eligible [EMAIL_ADDRESS][DOMAIN_NAME] [PHONE_NUMBER]" at bounding box center [102, 96] width 143 height 71
copy div "[EMAIL_ADDRESS][DOMAIN_NAME]"
